Goal: Task Accomplishment & Management: Manage account settings

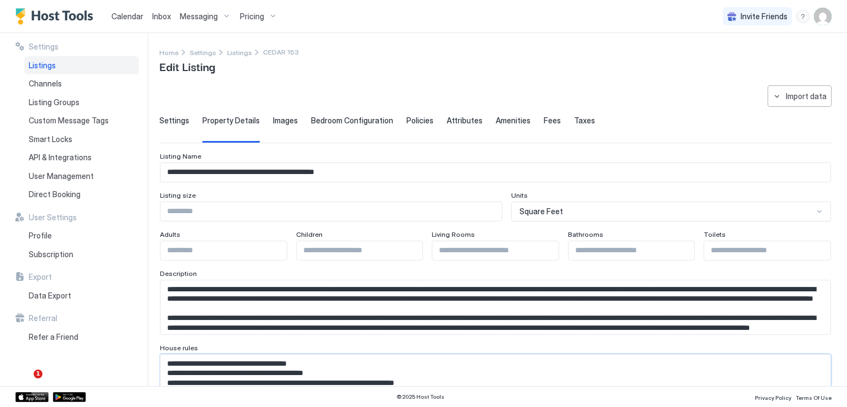
scroll to position [110, 0]
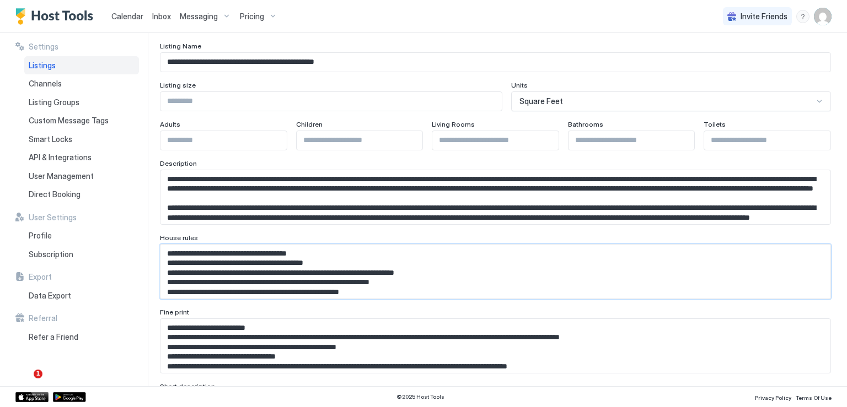
click at [36, 63] on span "Listings" at bounding box center [42, 66] width 27 height 10
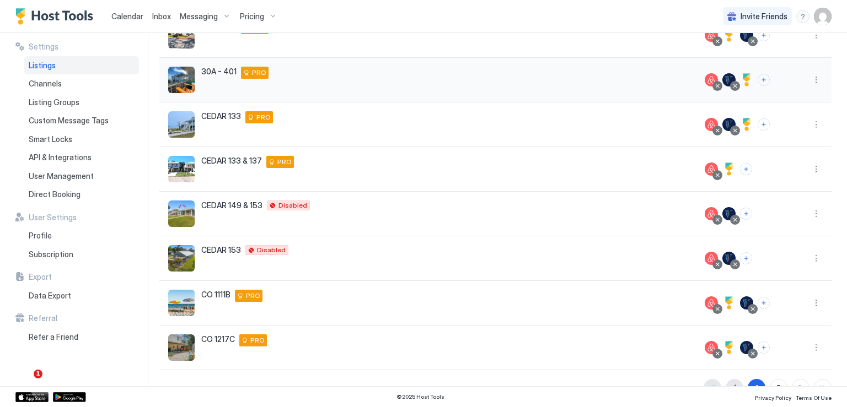
scroll to position [221, 0]
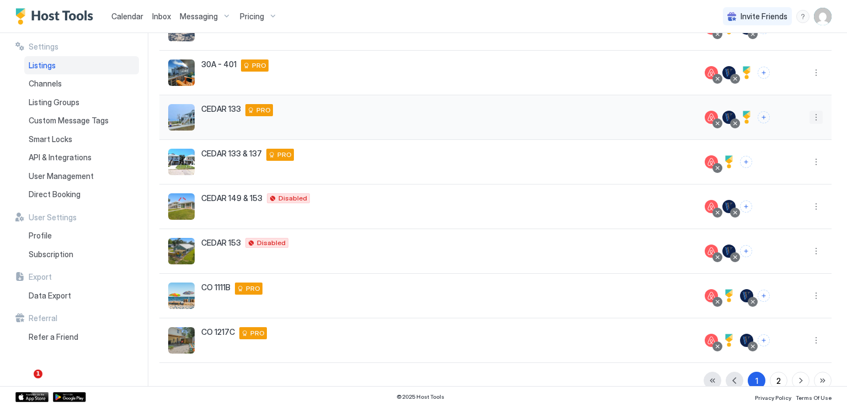
click at [809, 119] on button "More options" at bounding box center [815, 117] width 13 height 13
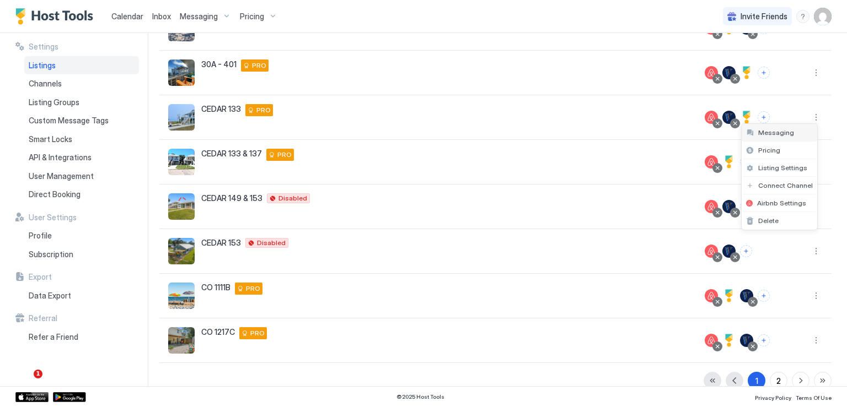
click at [780, 135] on span "Messaging" at bounding box center [776, 132] width 36 height 8
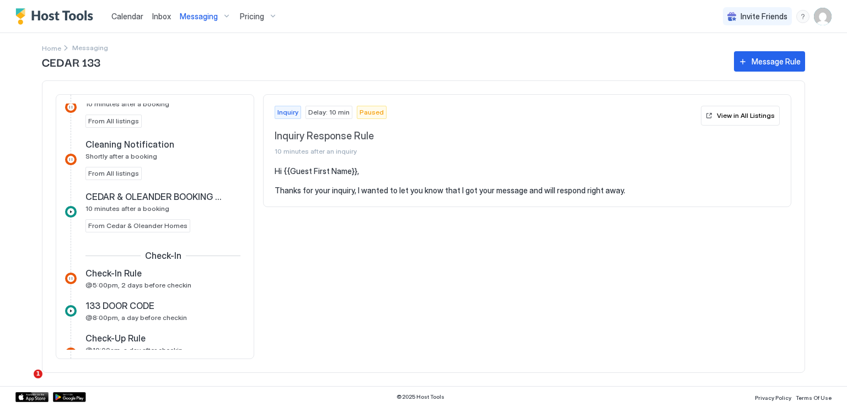
scroll to position [386, 0]
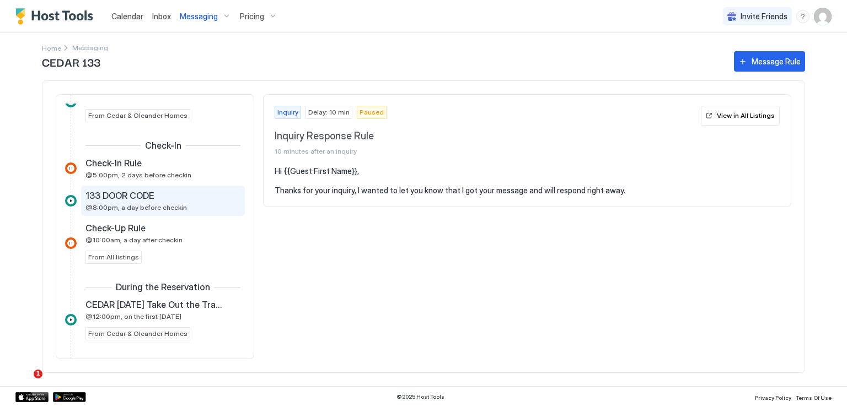
click at [141, 199] on span "133 DOOR CODE" at bounding box center [119, 195] width 69 height 11
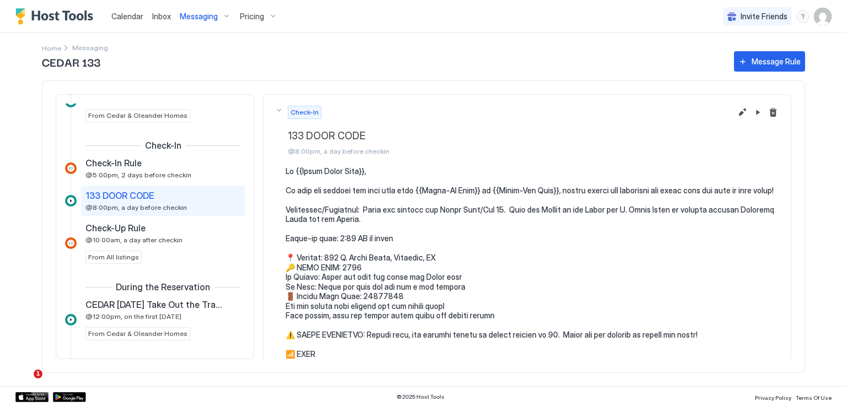
click at [348, 277] on pre at bounding box center [533, 407] width 494 height 482
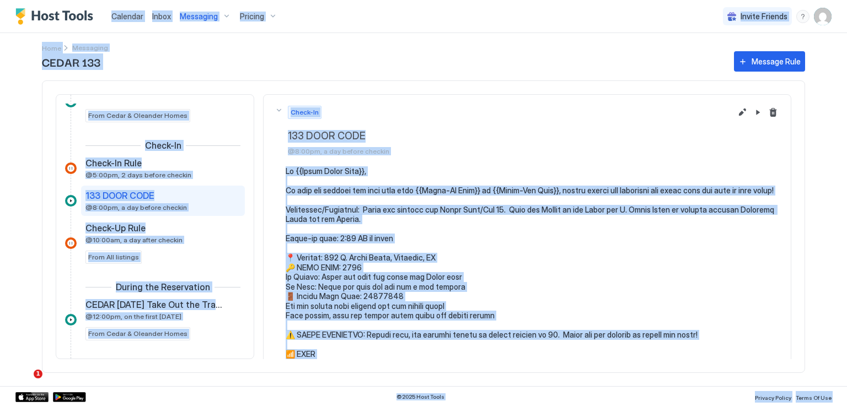
drag, startPoint x: 377, startPoint y: 217, endPoint x: 356, endPoint y: 203, distance: 25.2
click at [356, 203] on pre at bounding box center [533, 407] width 494 height 482
click at [344, 192] on pre at bounding box center [533, 407] width 494 height 482
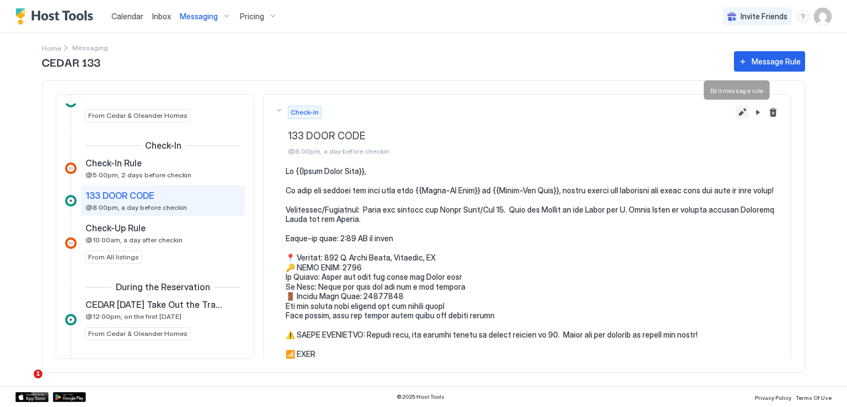
click at [735, 114] on button "Edit message rule" at bounding box center [741, 112] width 13 height 13
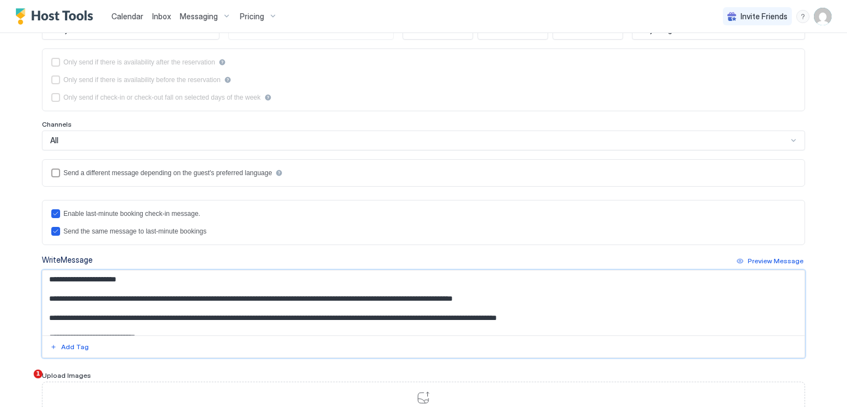
click at [257, 297] on textarea "Input Field" at bounding box center [423, 303] width 762 height 65
